Goal: Task Accomplishment & Management: Use online tool/utility

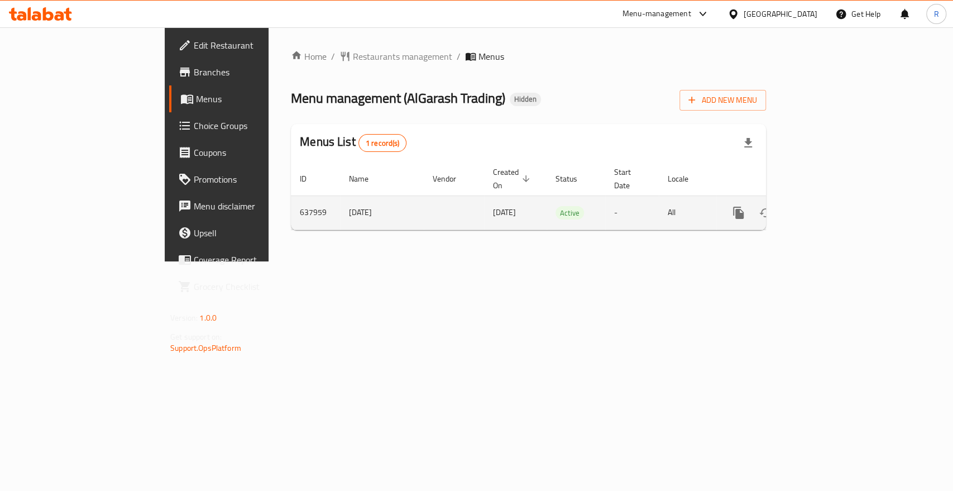
click at [826, 206] on icon "enhanced table" at bounding box center [819, 212] width 13 height 13
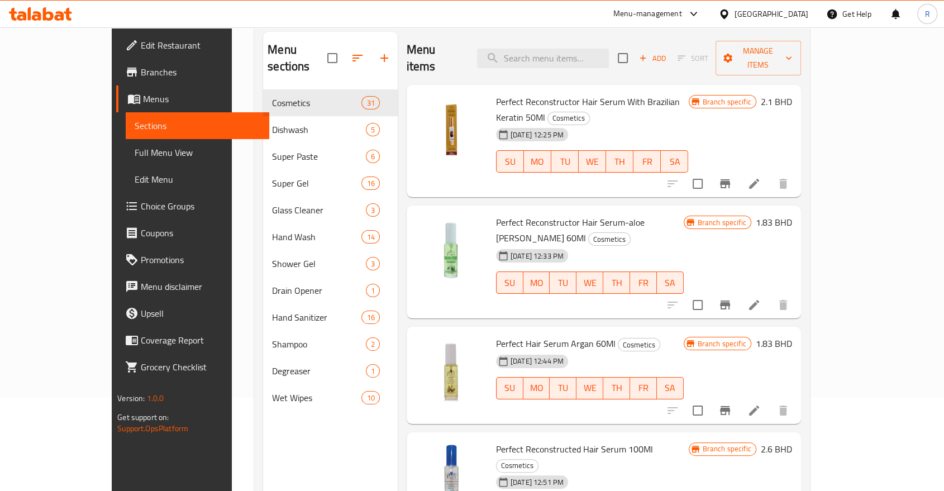
scroll to position [124, 0]
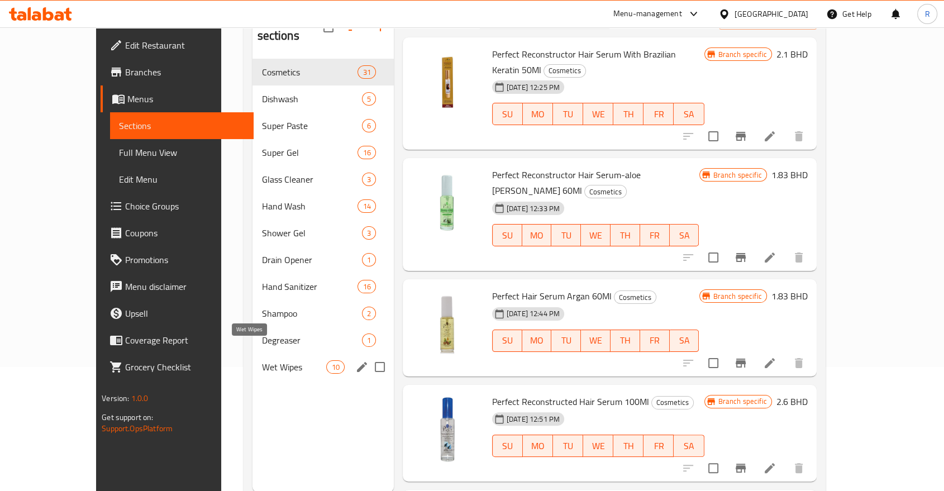
drag, startPoint x: 206, startPoint y: 356, endPoint x: 223, endPoint y: 356, distance: 17.3
click at [261, 360] on span "Wet Wipes" at bounding box center [293, 366] width 65 height 13
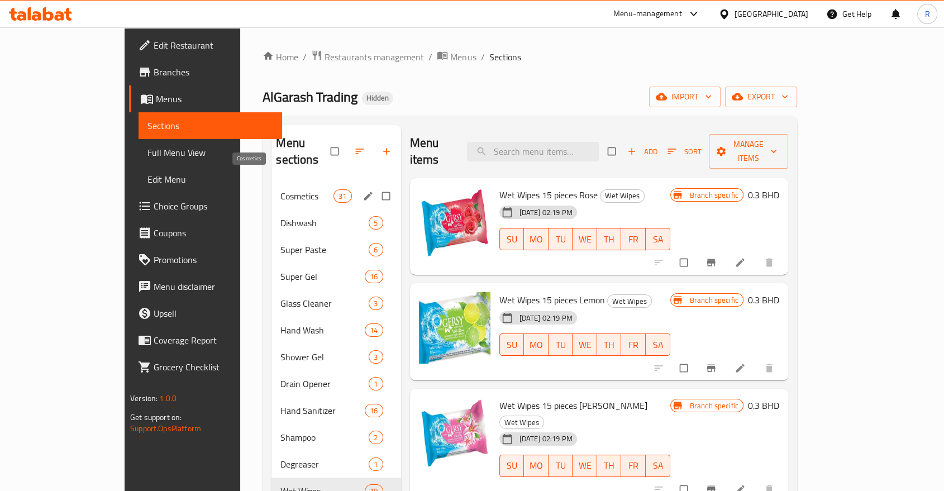
click at [280, 189] on span "Cosmetics" at bounding box center [306, 195] width 53 height 13
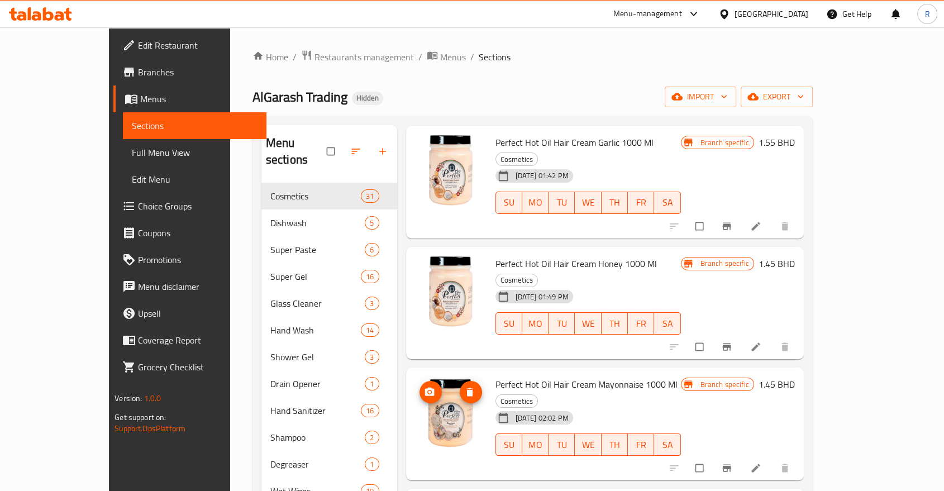
scroll to position [868, 0]
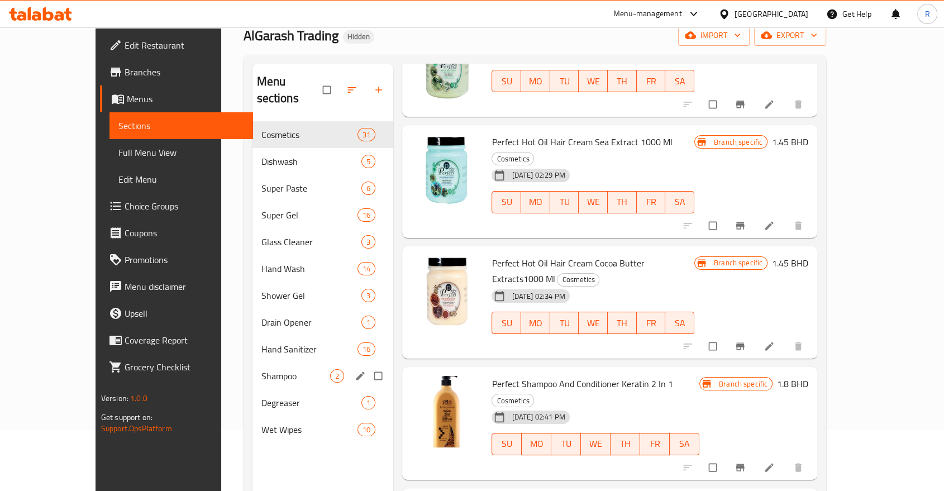
scroll to position [62, 0]
click at [261, 154] on span "Dishwash" at bounding box center [295, 160] width 69 height 13
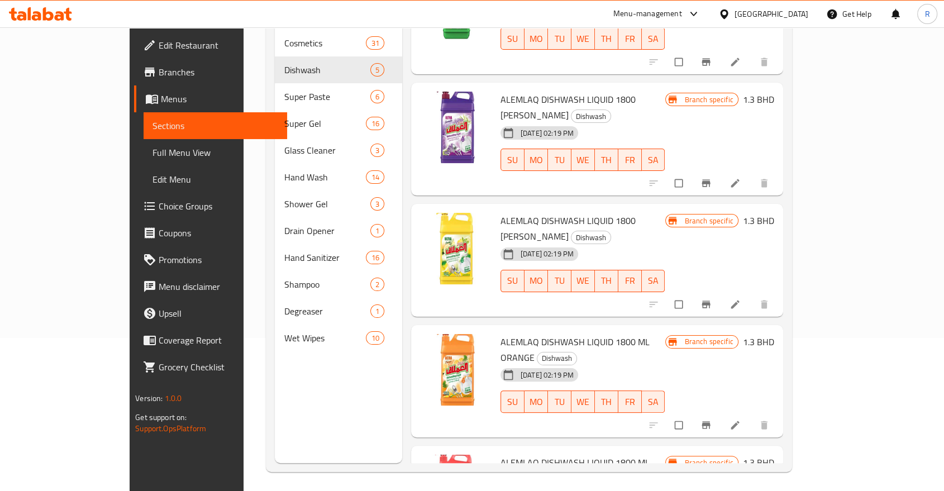
scroll to position [156, 0]
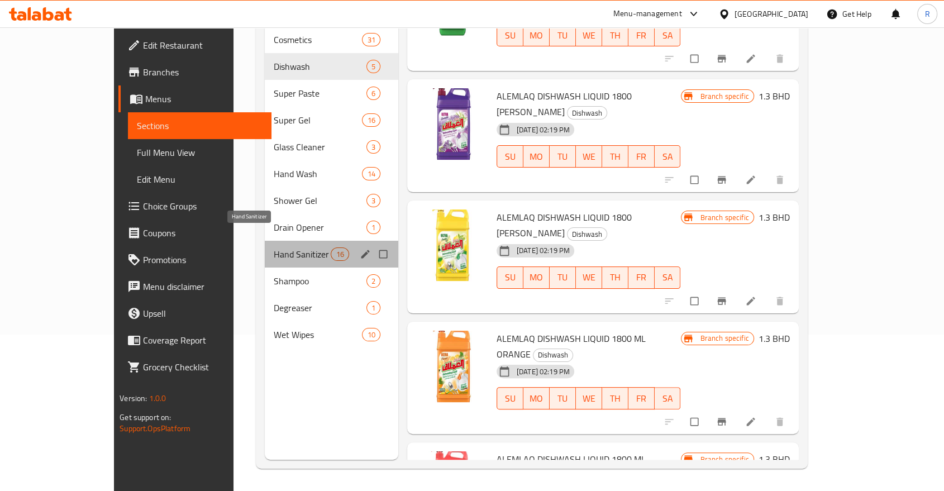
click at [274, 247] on span "Hand Sanitizer" at bounding box center [303, 253] width 58 height 13
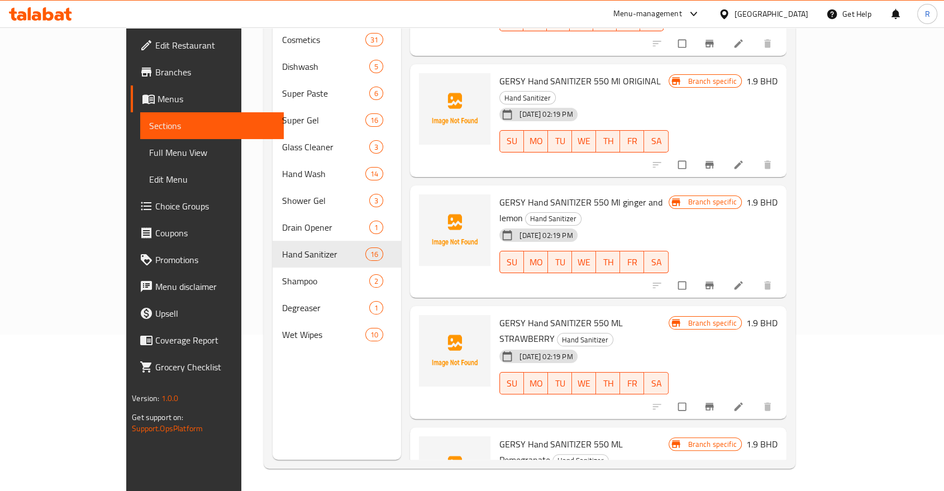
scroll to position [808, 0]
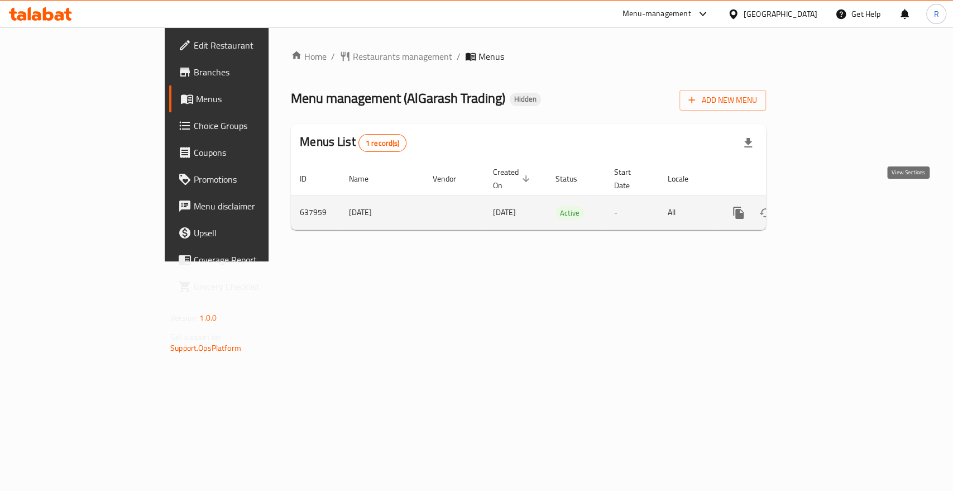
click at [826, 206] on icon "enhanced table" at bounding box center [819, 212] width 13 height 13
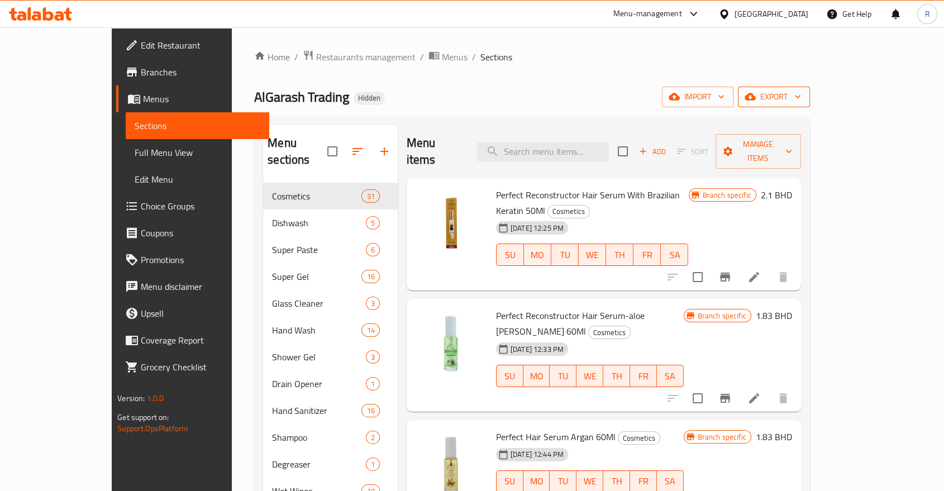
click at [801, 98] on span "export" at bounding box center [774, 97] width 54 height 14
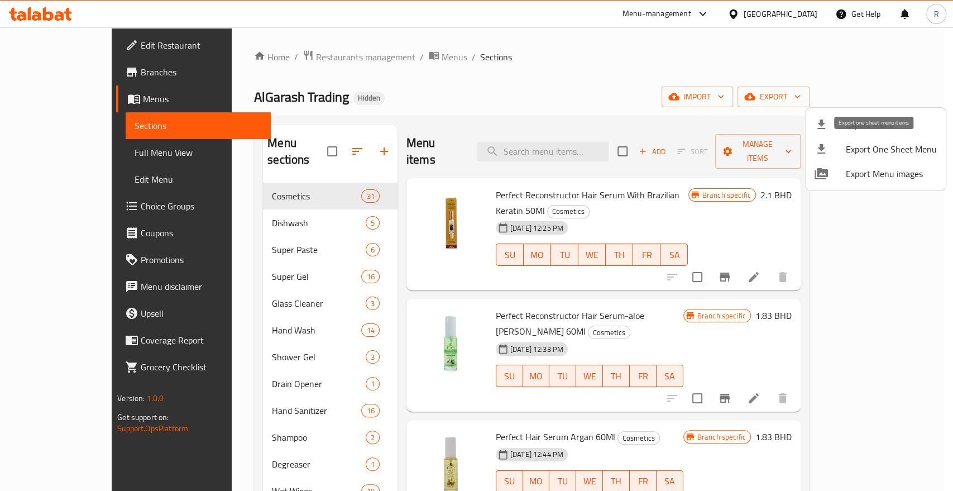
click at [880, 151] on span "Export One Sheet Menu" at bounding box center [891, 148] width 91 height 13
